Goal: Information Seeking & Learning: Learn about a topic

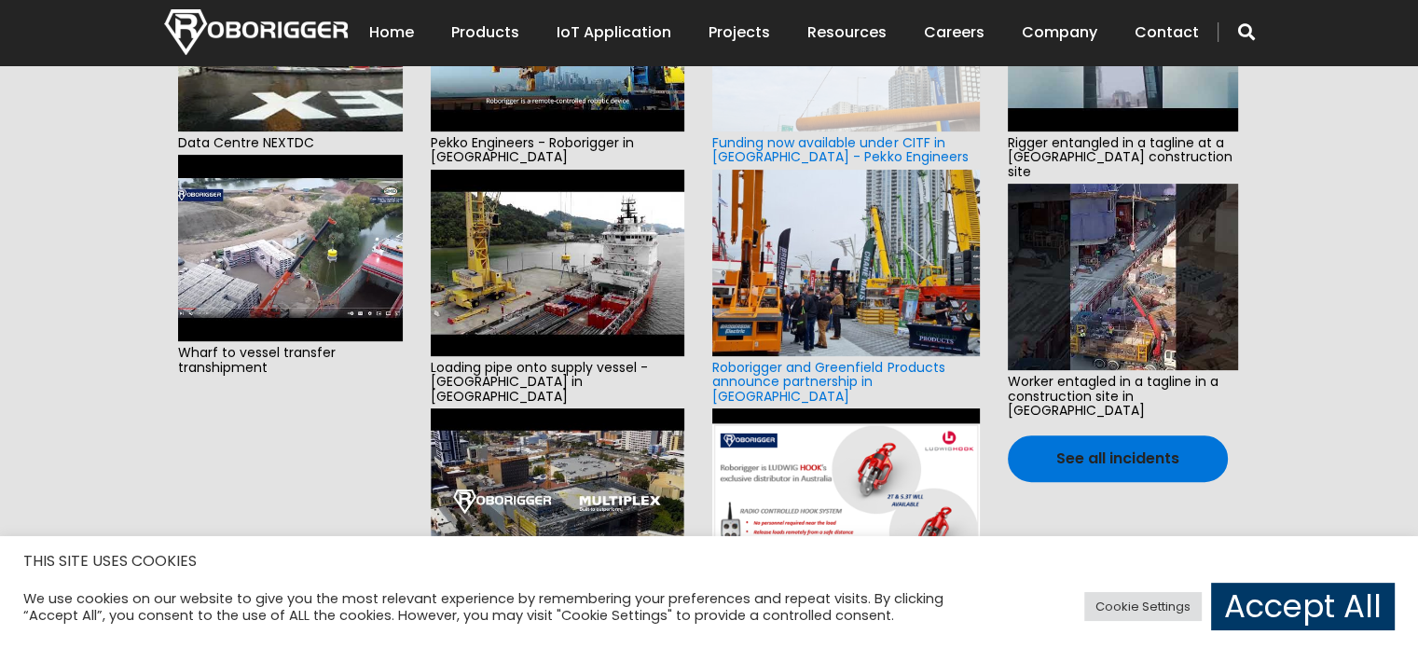
scroll to position [839, 0]
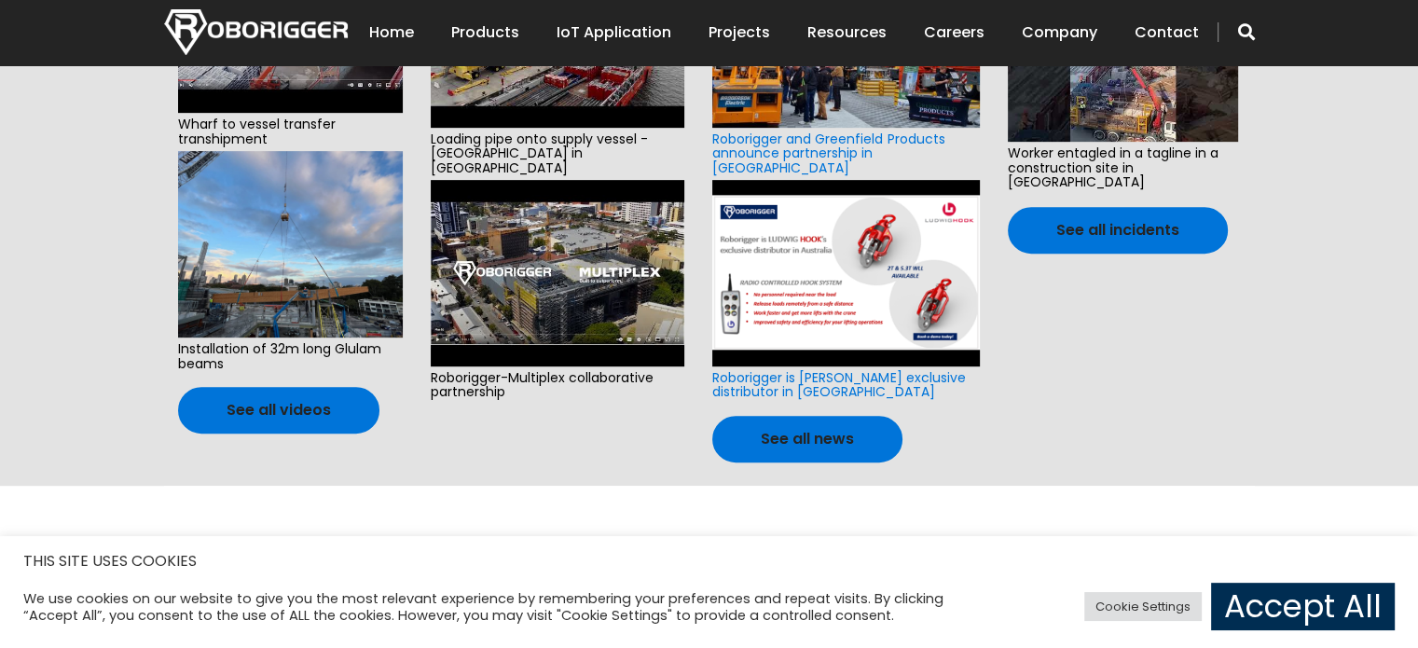
click at [1251, 601] on link "Accept All" at bounding box center [1303, 607] width 184 height 48
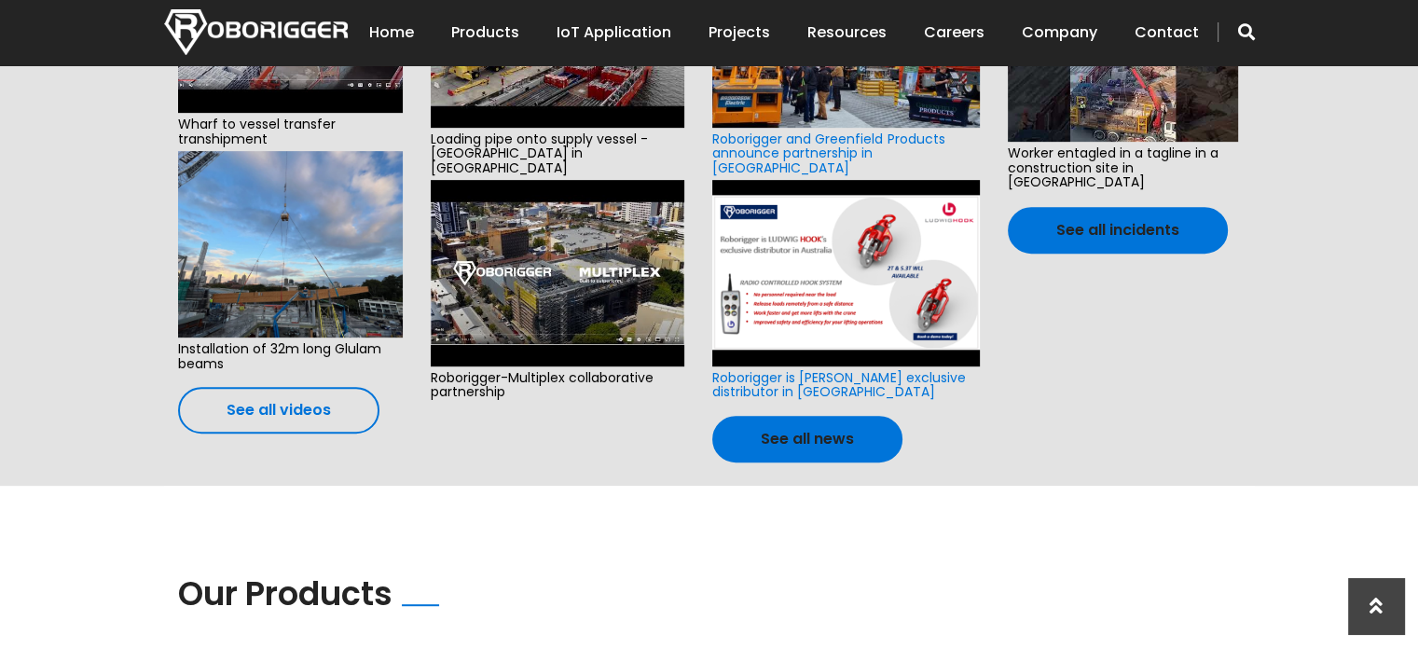
click at [280, 403] on link "See all videos" at bounding box center [278, 410] width 201 height 47
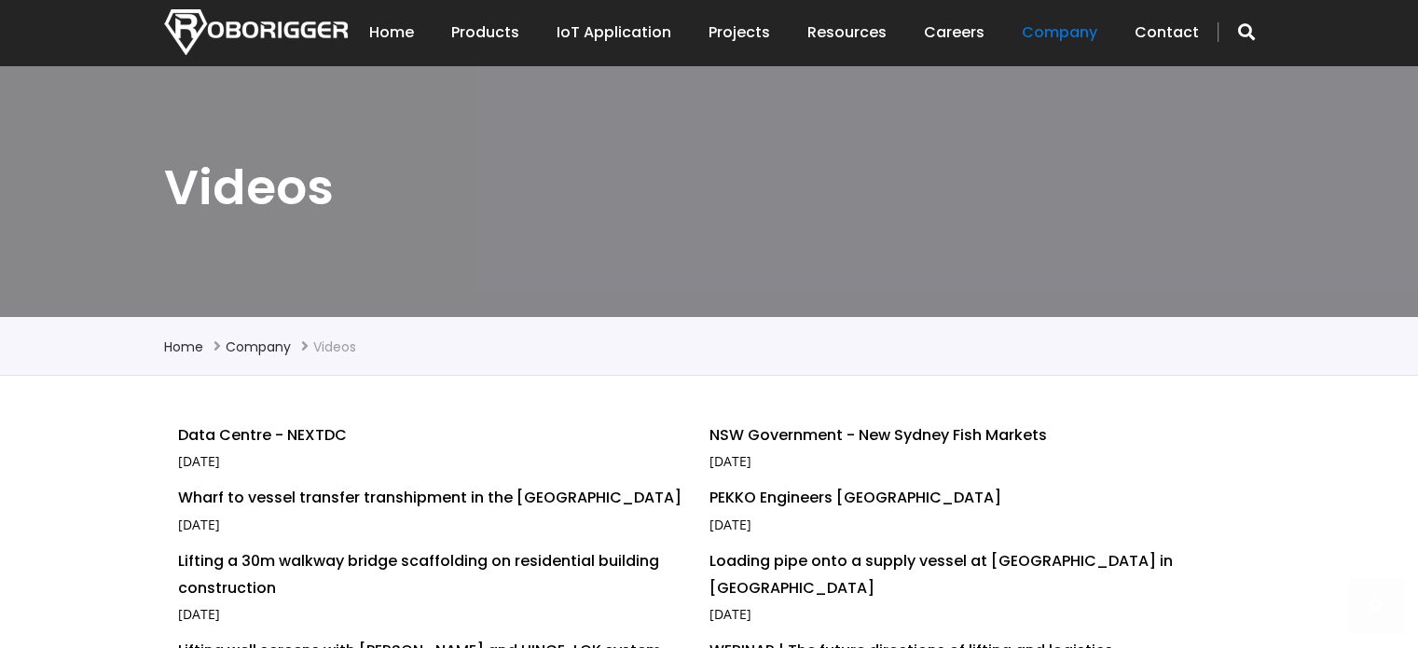
scroll to position [187, 0]
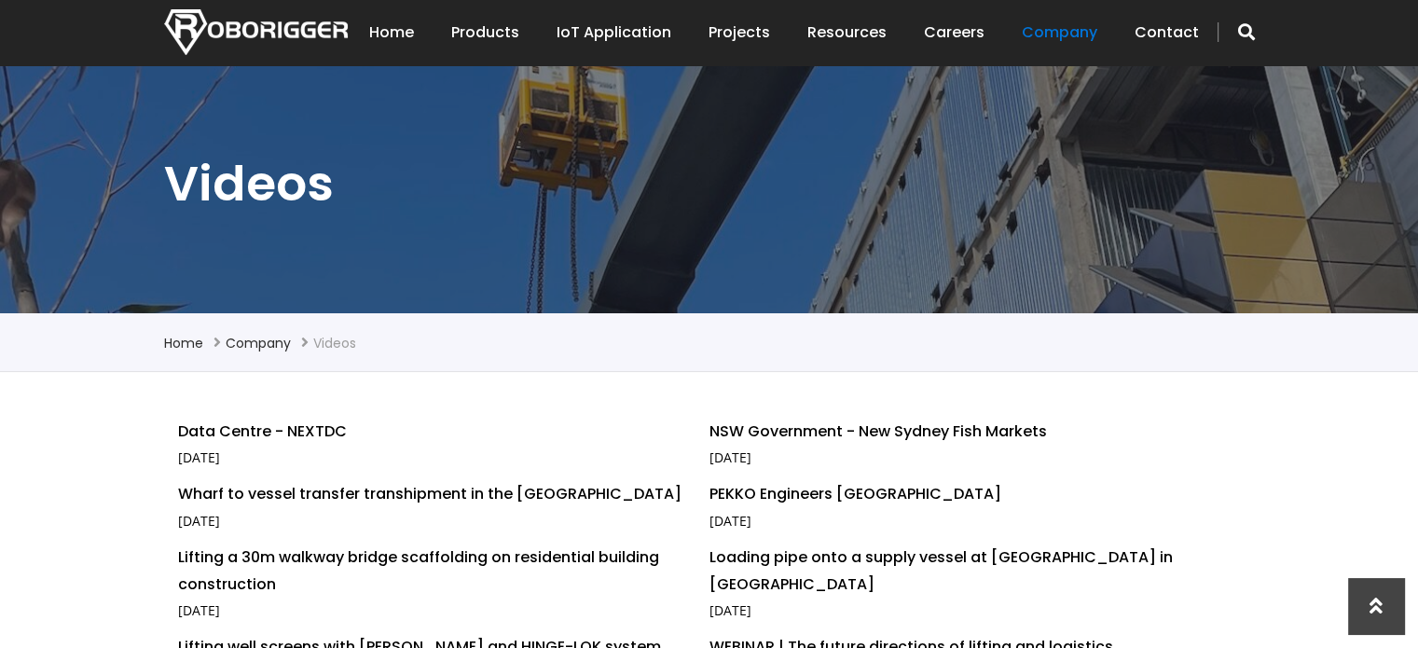
click at [684, 210] on h1 "Videos" at bounding box center [709, 183] width 1091 height 63
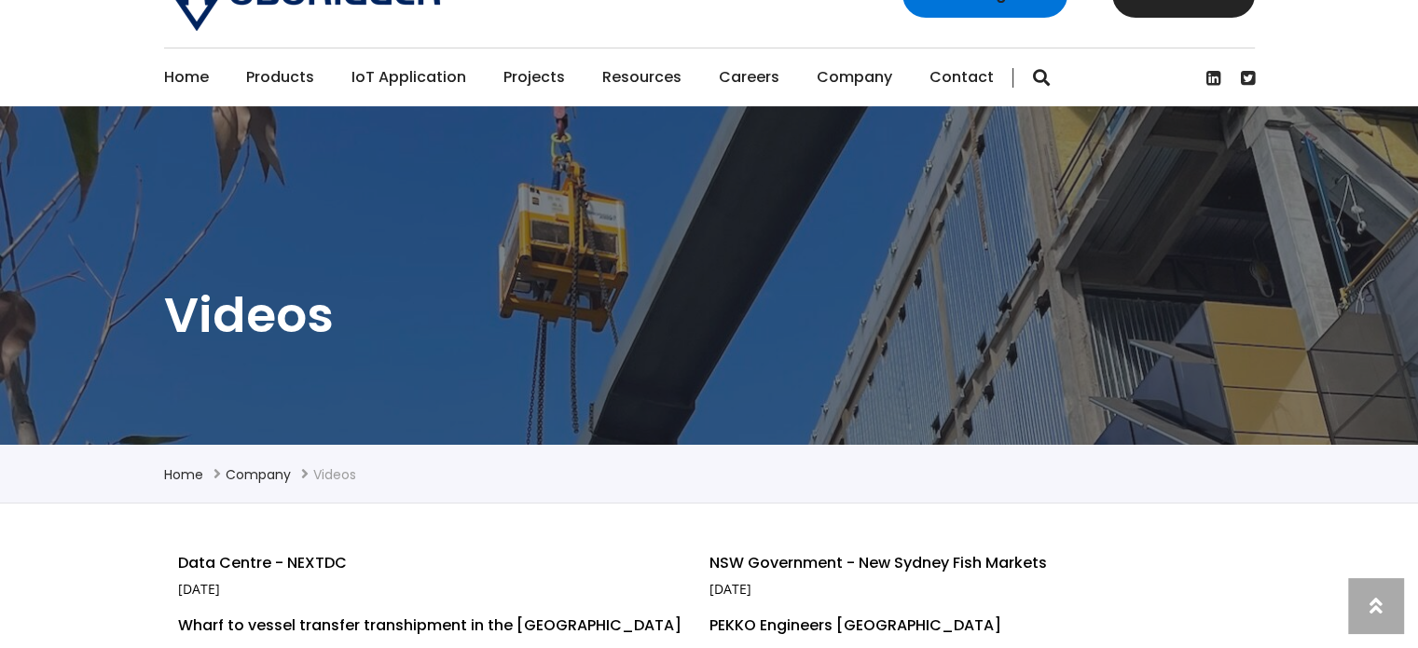
scroll to position [0, 0]
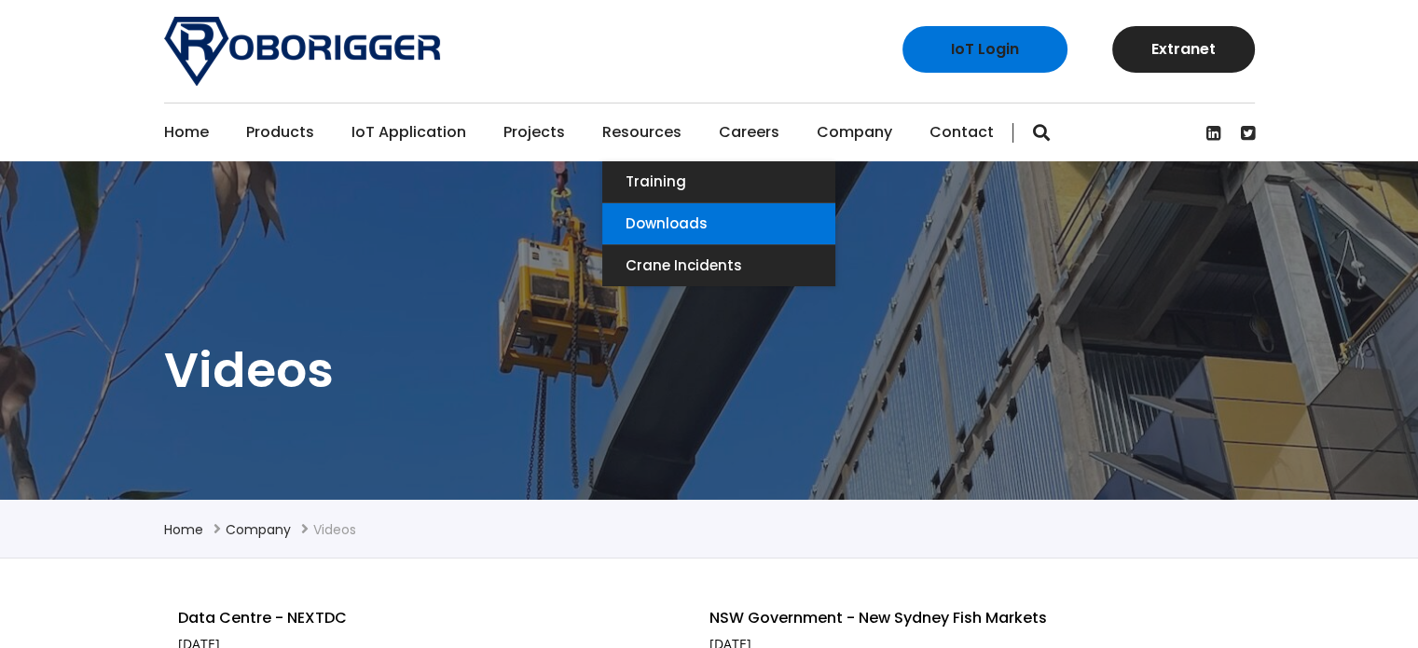
click at [665, 211] on link "Downloads" at bounding box center [718, 223] width 233 height 41
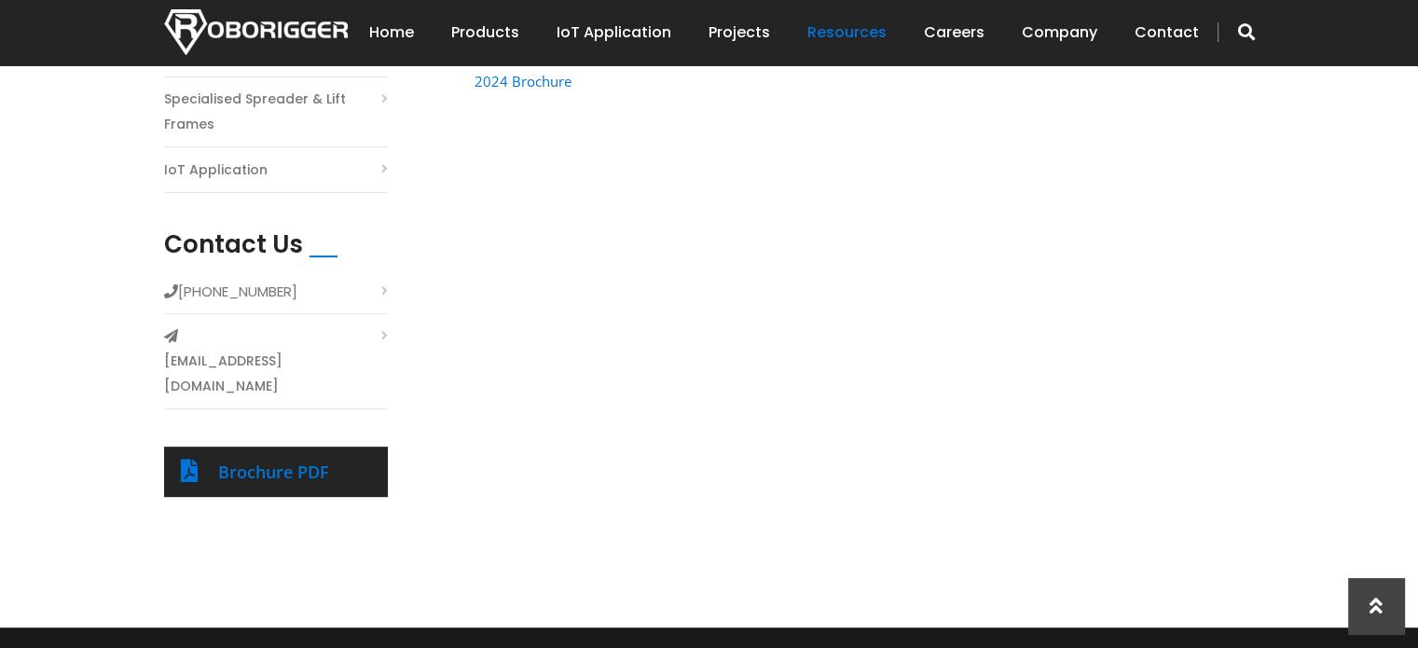
scroll to position [560, 0]
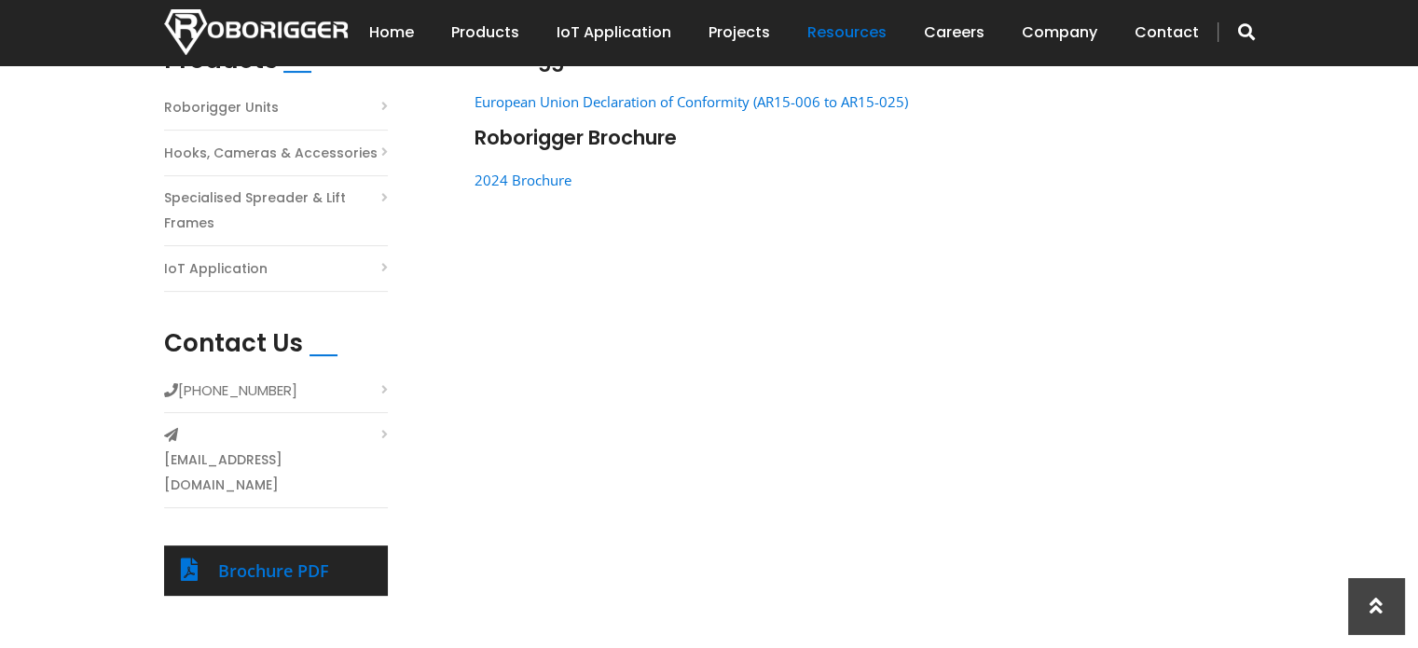
click at [344, 159] on link "Hooks, Cameras & Accessories" at bounding box center [271, 153] width 214 height 25
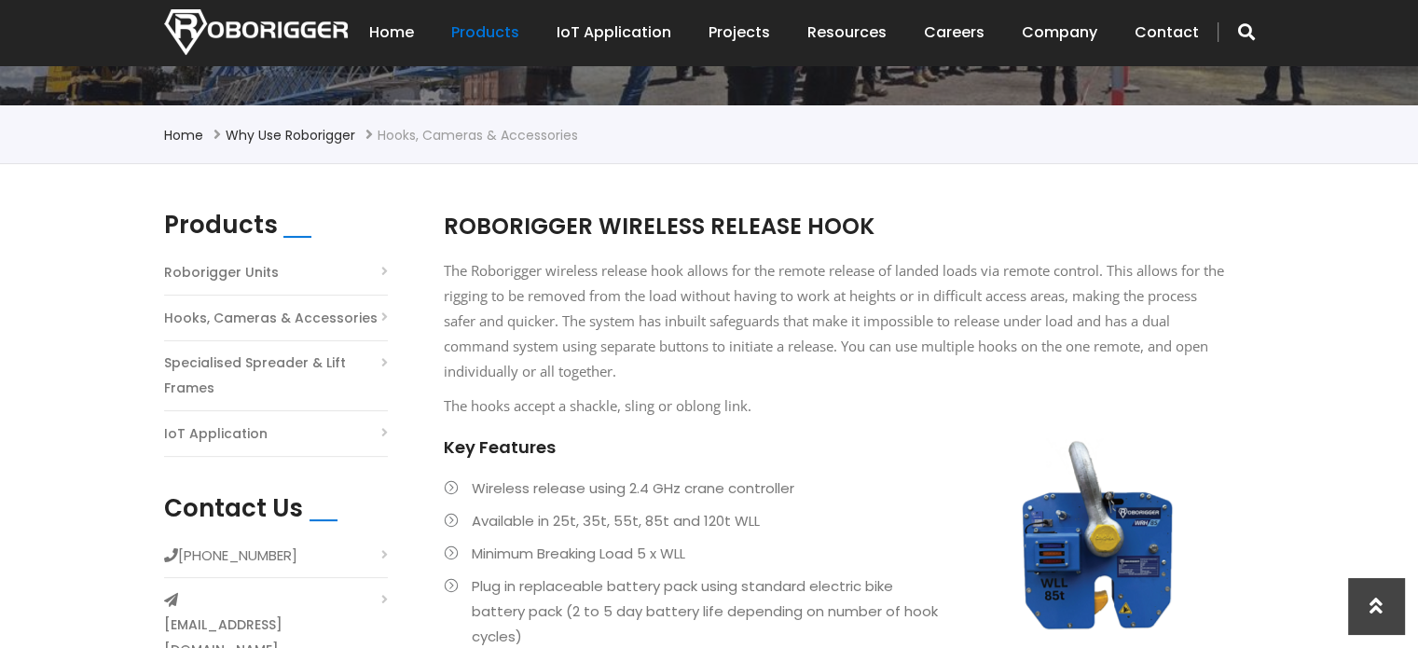
scroll to position [386, 0]
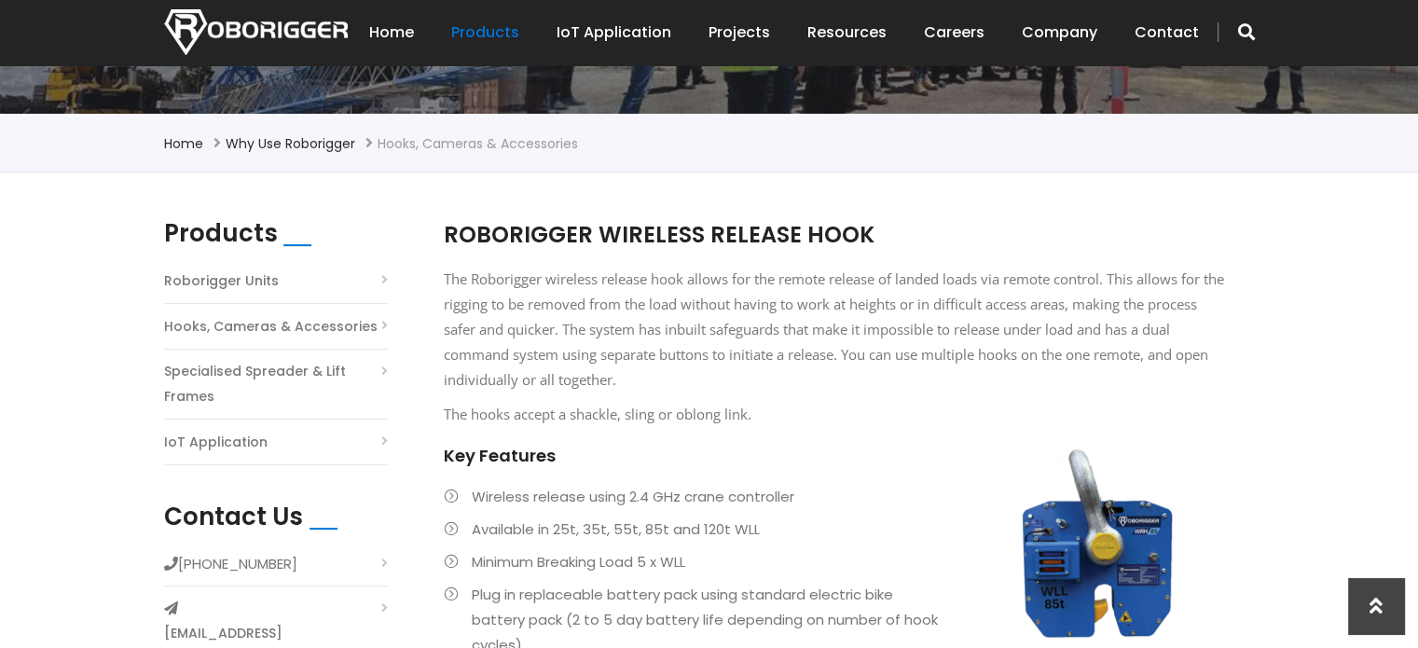
click at [242, 285] on link "Roborigger Units" at bounding box center [221, 281] width 115 height 25
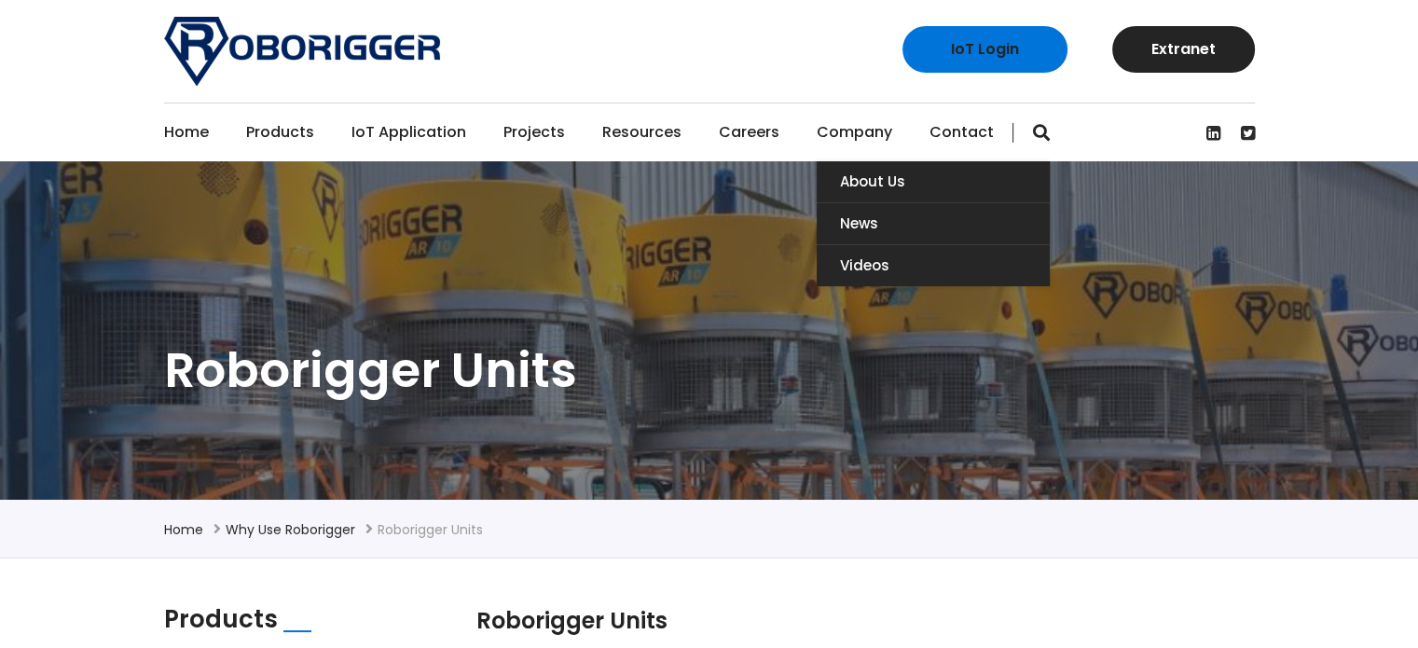
click at [844, 127] on link "Company" at bounding box center [855, 133] width 76 height 58
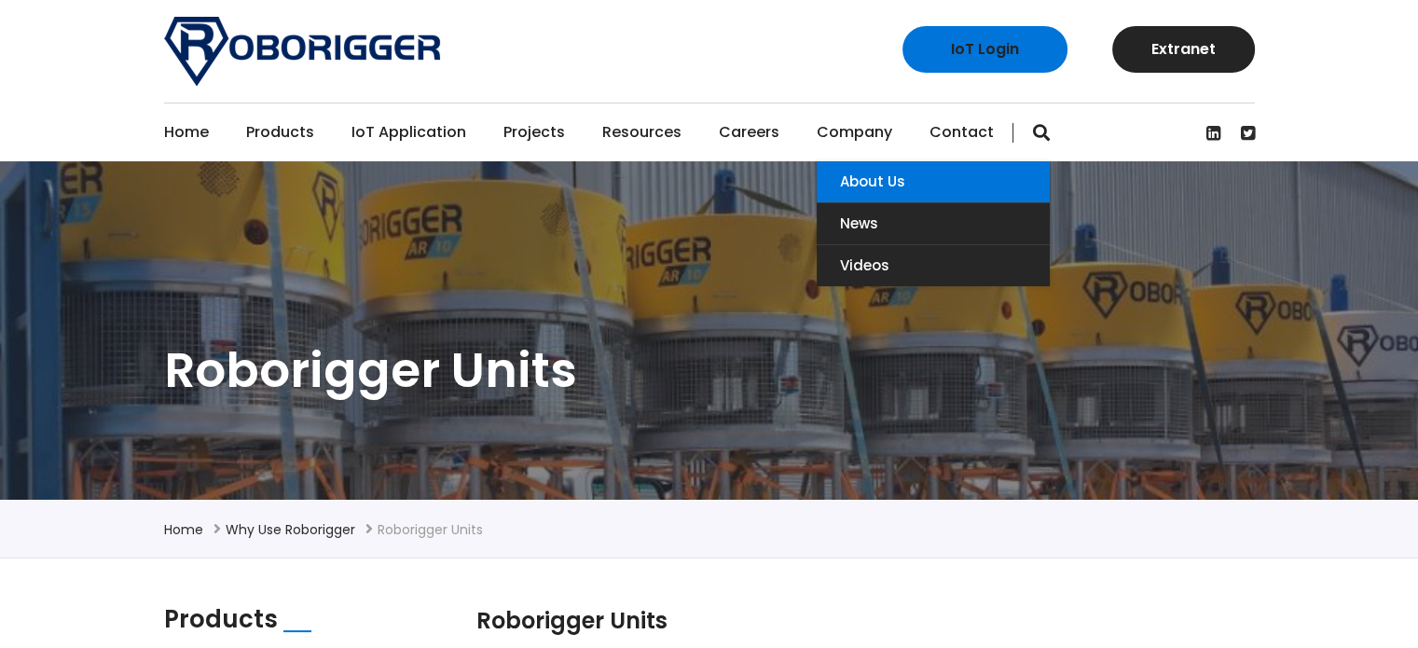
click at [845, 179] on link "About Us" at bounding box center [933, 181] width 233 height 41
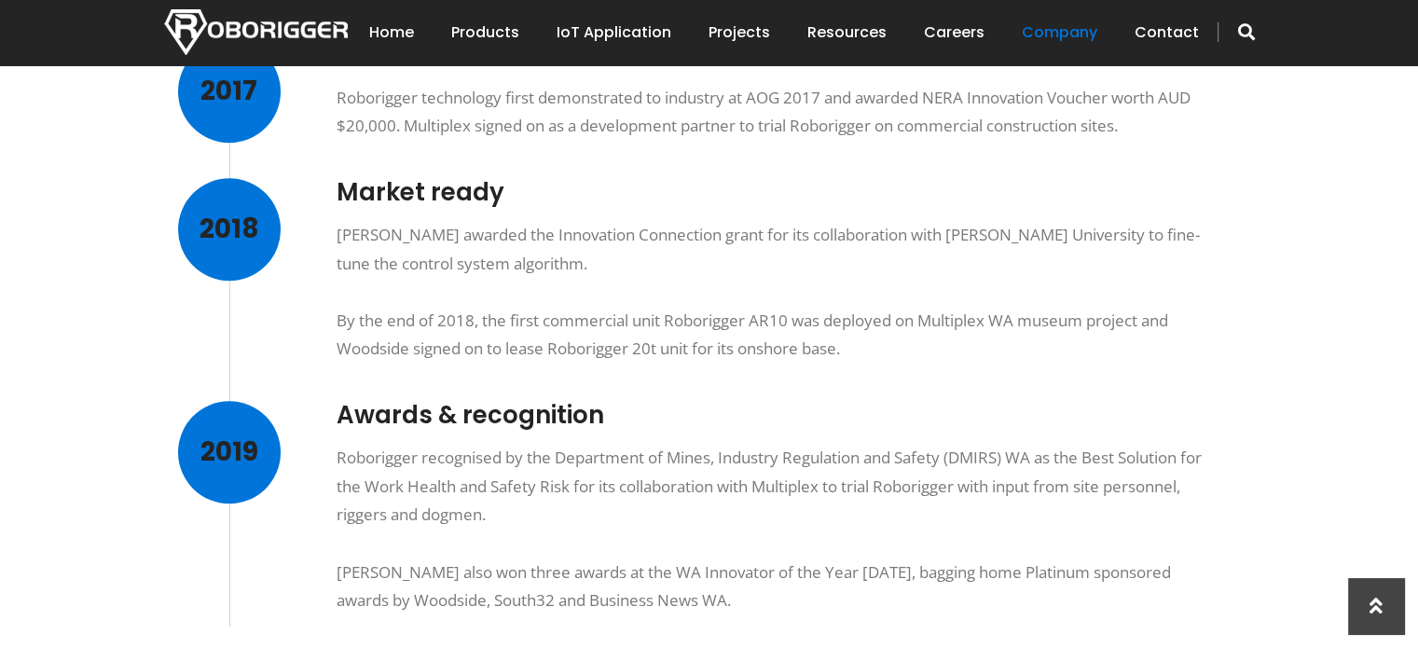
scroll to position [1205, 0]
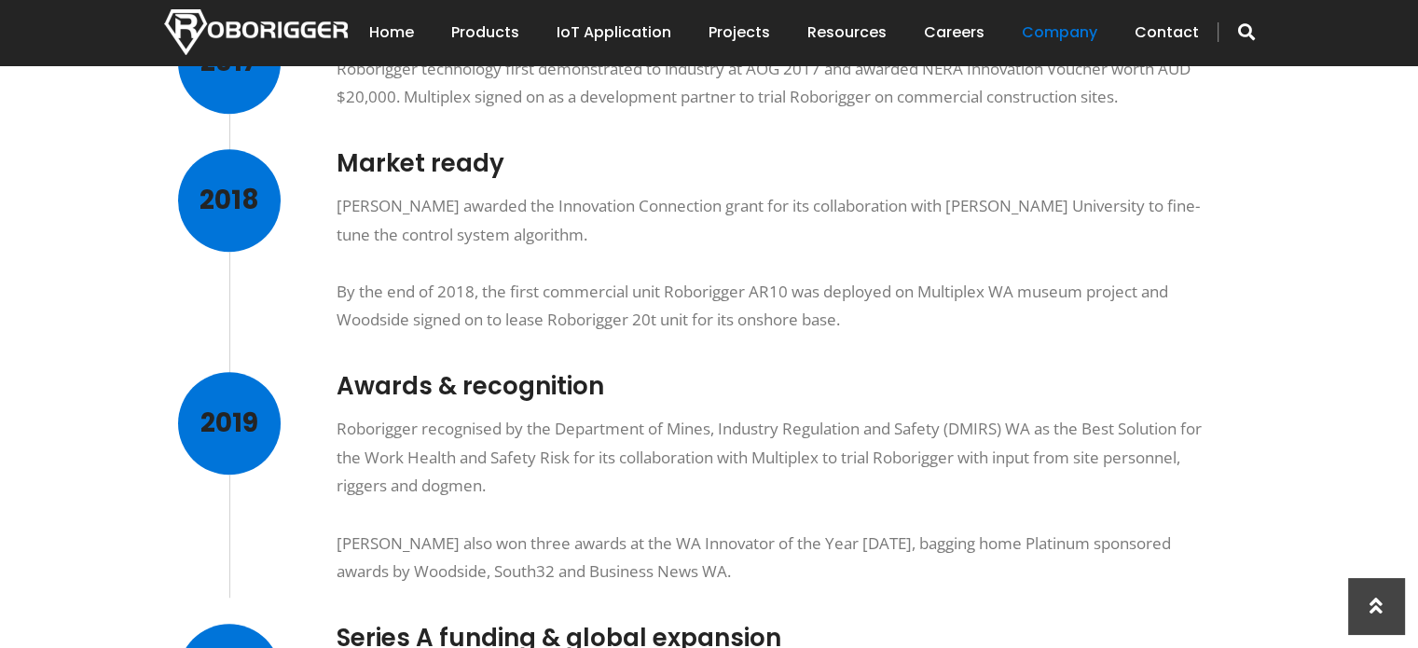
click at [645, 260] on div "[PERSON_NAME] awarded the Innovation Connection grant for its collaboration wit…" at bounding box center [775, 263] width 877 height 143
